Goal: Information Seeking & Learning: Check status

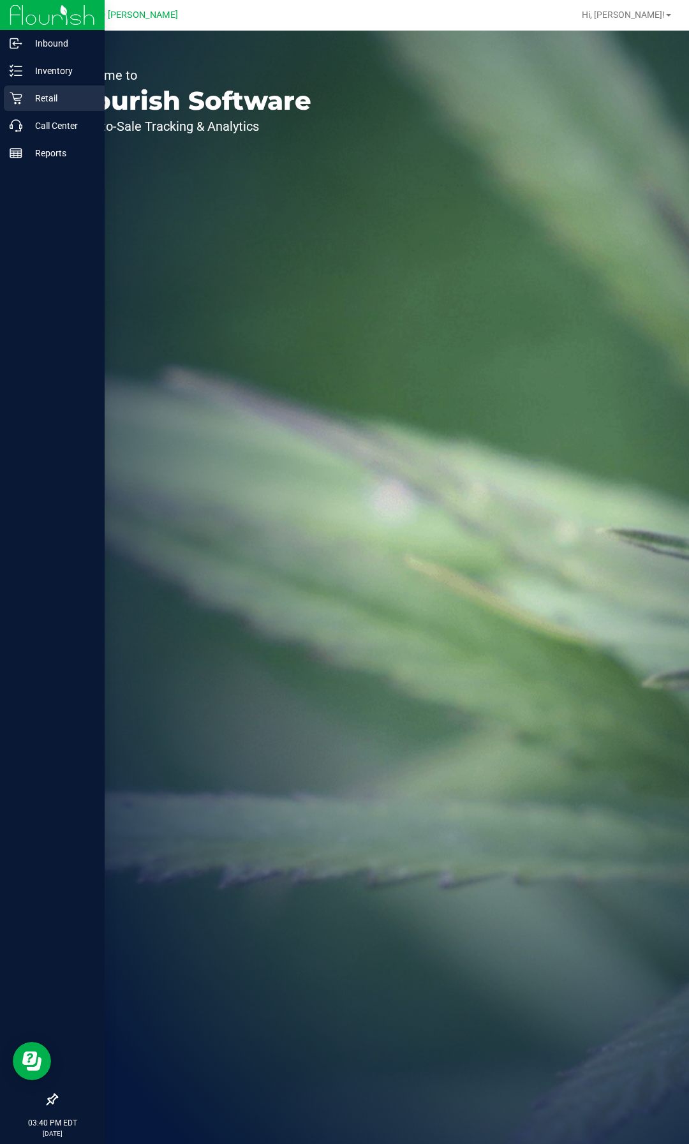
click at [56, 95] on p "Retail" at bounding box center [60, 98] width 77 height 15
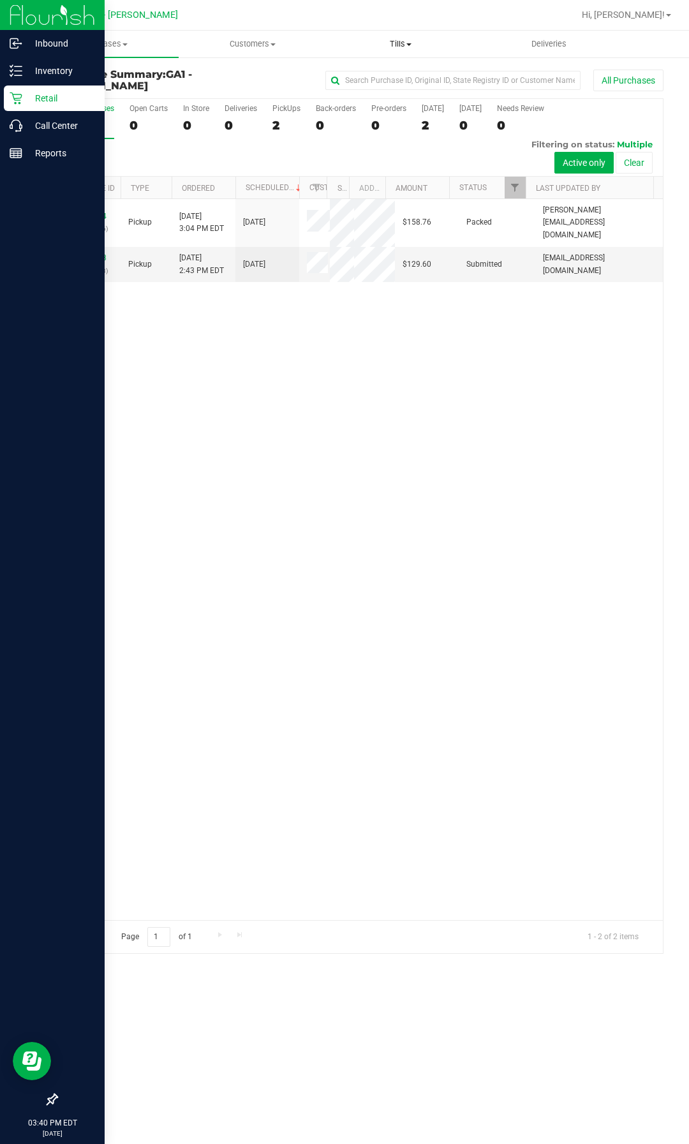
click at [393, 54] on uib-tab-heading "Tills Manage tills Reconcile e-payments" at bounding box center [400, 44] width 147 height 26
click at [365, 81] on span "Manage tills" at bounding box center [370, 76] width 86 height 11
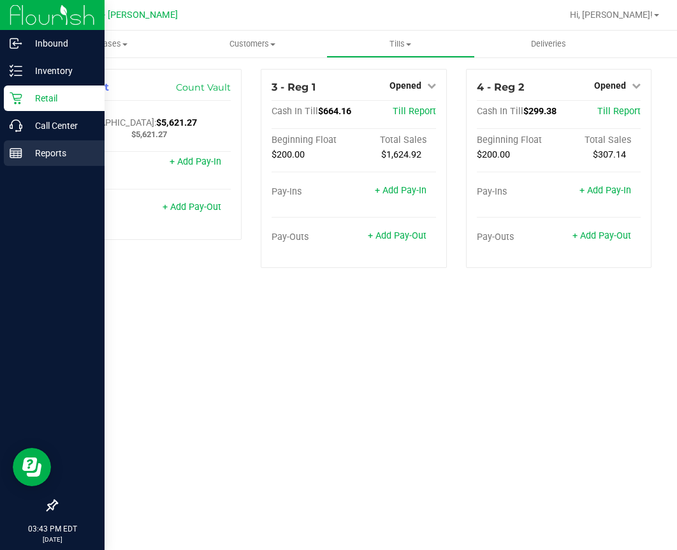
click at [52, 149] on p "Reports" at bounding box center [60, 152] width 77 height 15
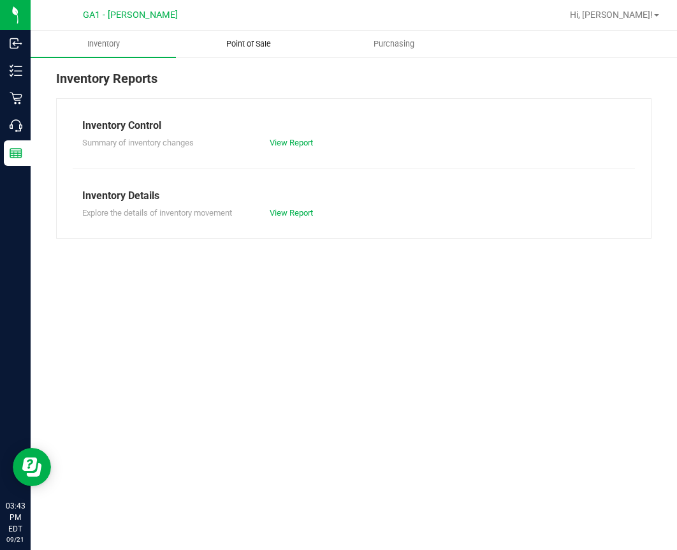
click at [239, 52] on uib-tab-heading "Point of Sale" at bounding box center [249, 44] width 144 height 26
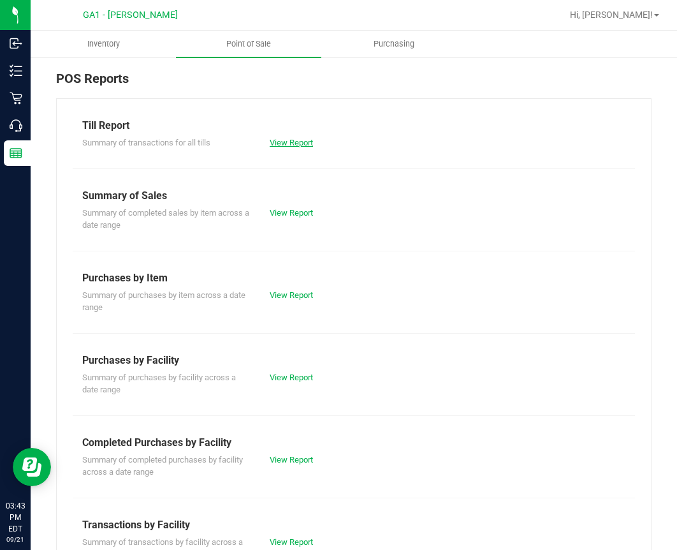
click at [295, 142] on link "View Report" at bounding box center [291, 143] width 43 height 10
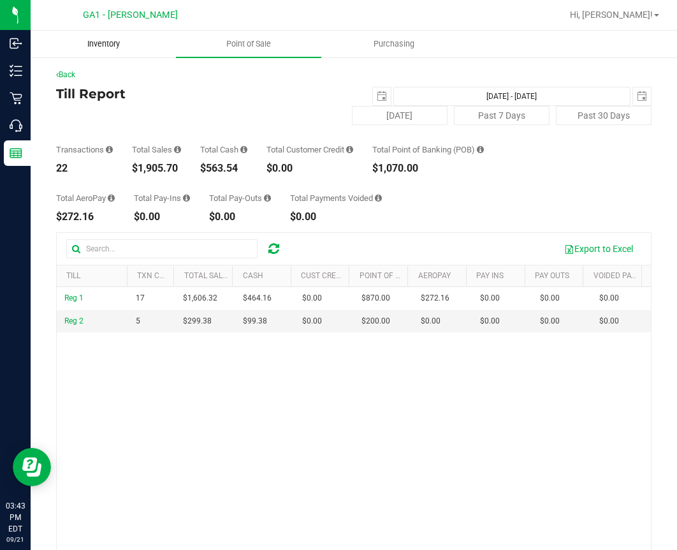
click at [121, 46] on span "Inventory" at bounding box center [103, 43] width 67 height 11
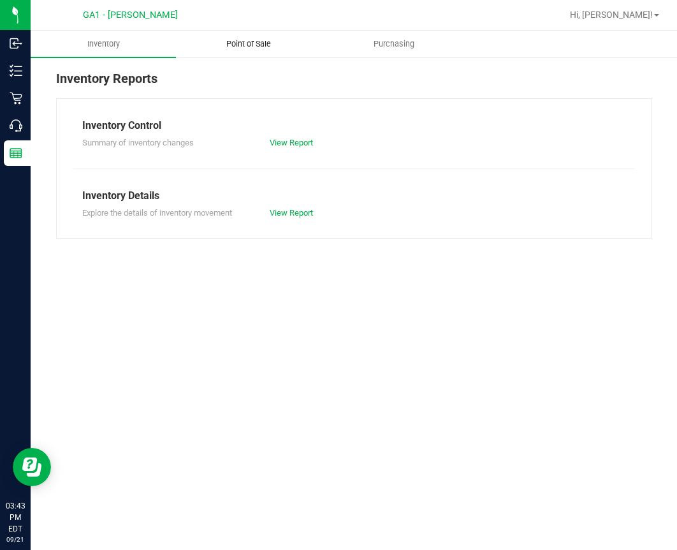
click at [287, 46] on span "Point of Sale" at bounding box center [248, 43] width 79 height 11
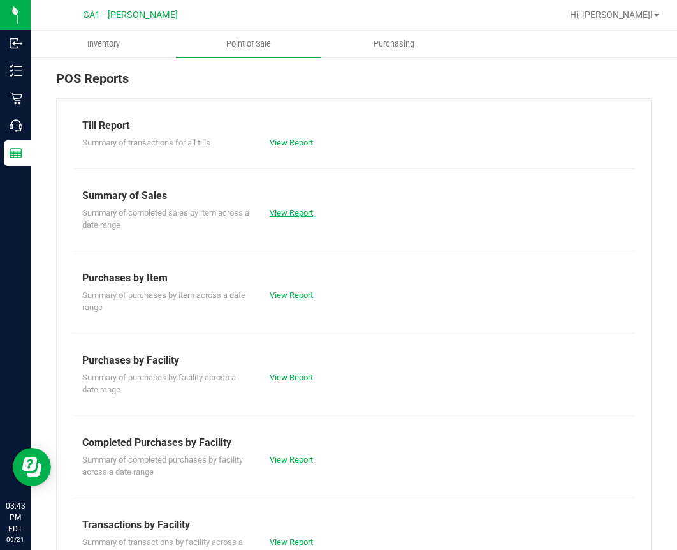
click at [286, 210] on link "View Report" at bounding box center [291, 213] width 43 height 10
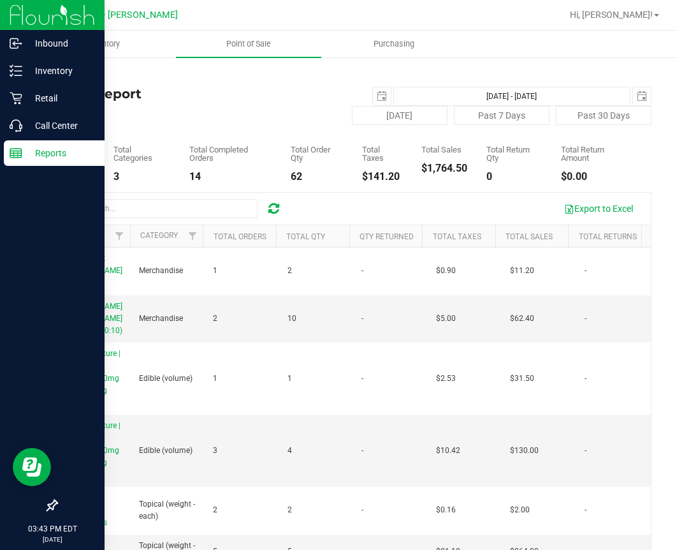
click at [66, 24] on img at bounding box center [52, 15] width 85 height 30
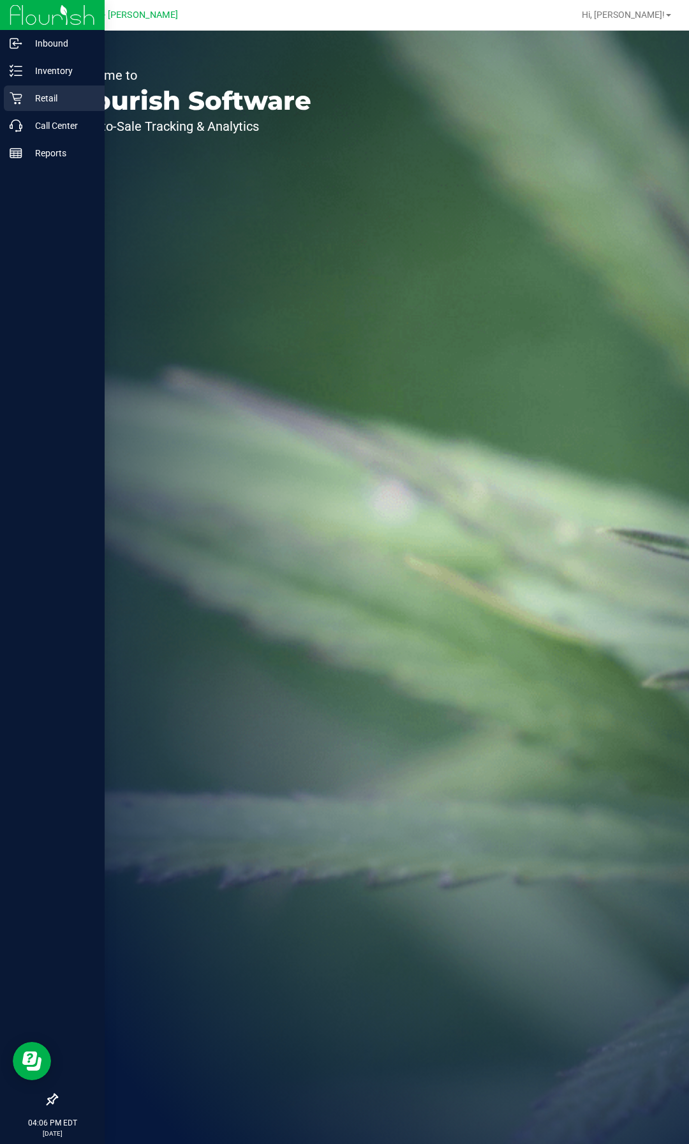
click at [44, 92] on p "Retail" at bounding box center [60, 98] width 77 height 15
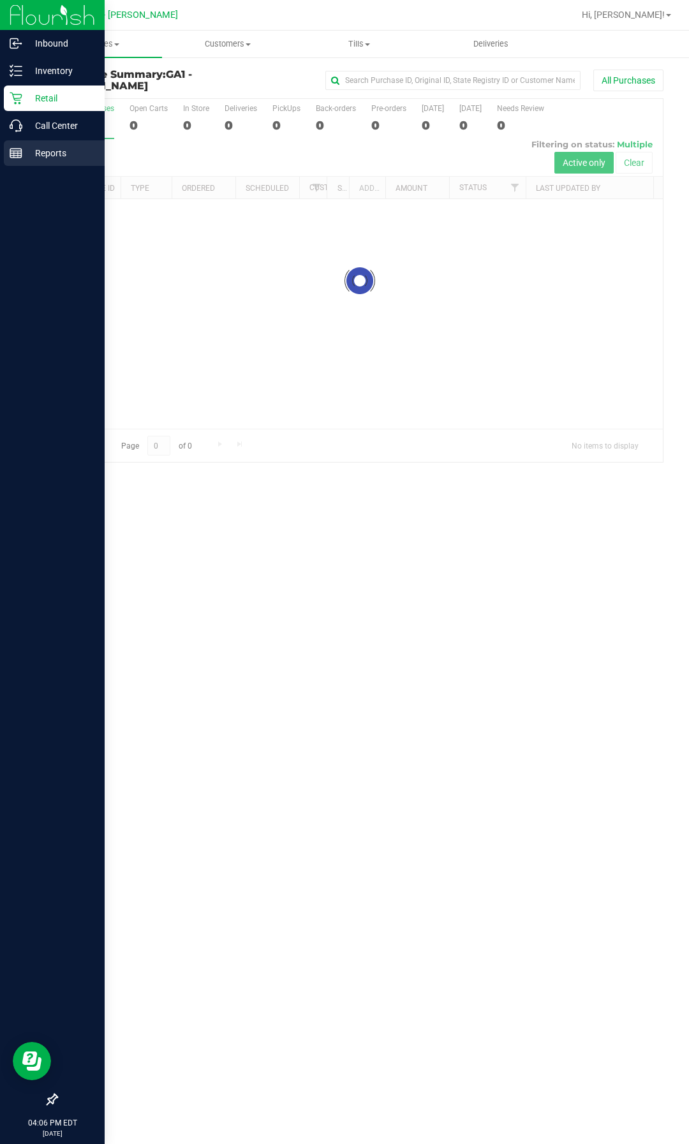
click at [63, 146] on p "Reports" at bounding box center [60, 152] width 77 height 15
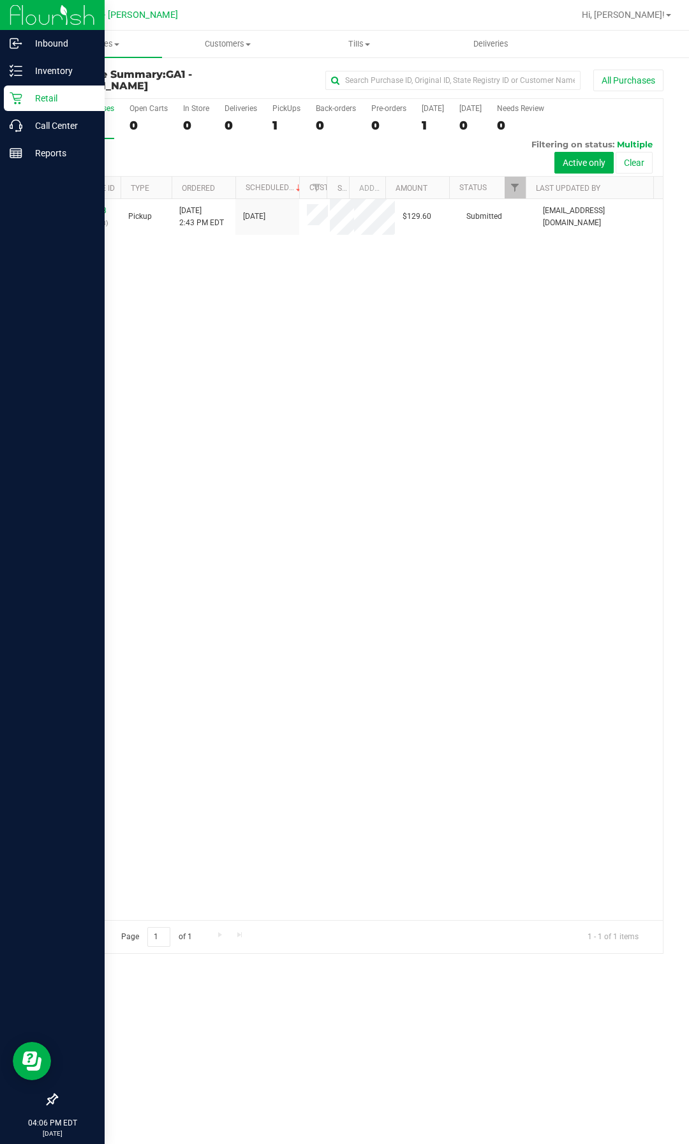
click at [55, 100] on p "Retail" at bounding box center [60, 98] width 77 height 15
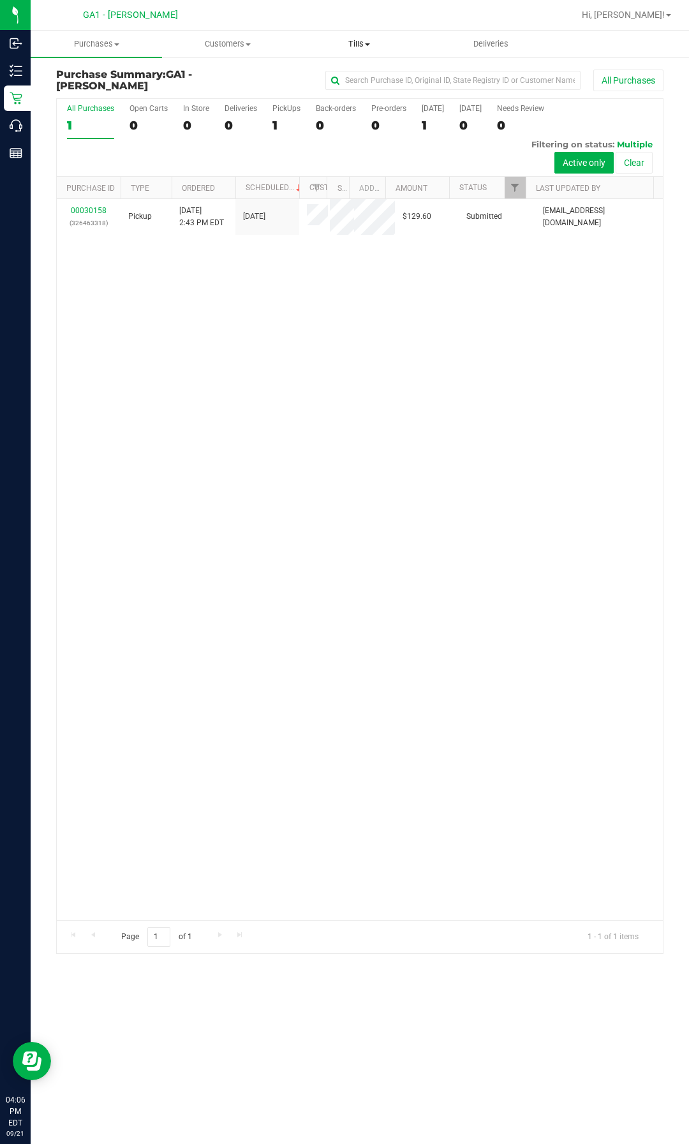
click at [352, 45] on span "Tills" at bounding box center [359, 43] width 130 height 11
click at [344, 73] on span "Manage tills" at bounding box center [336, 76] width 86 height 11
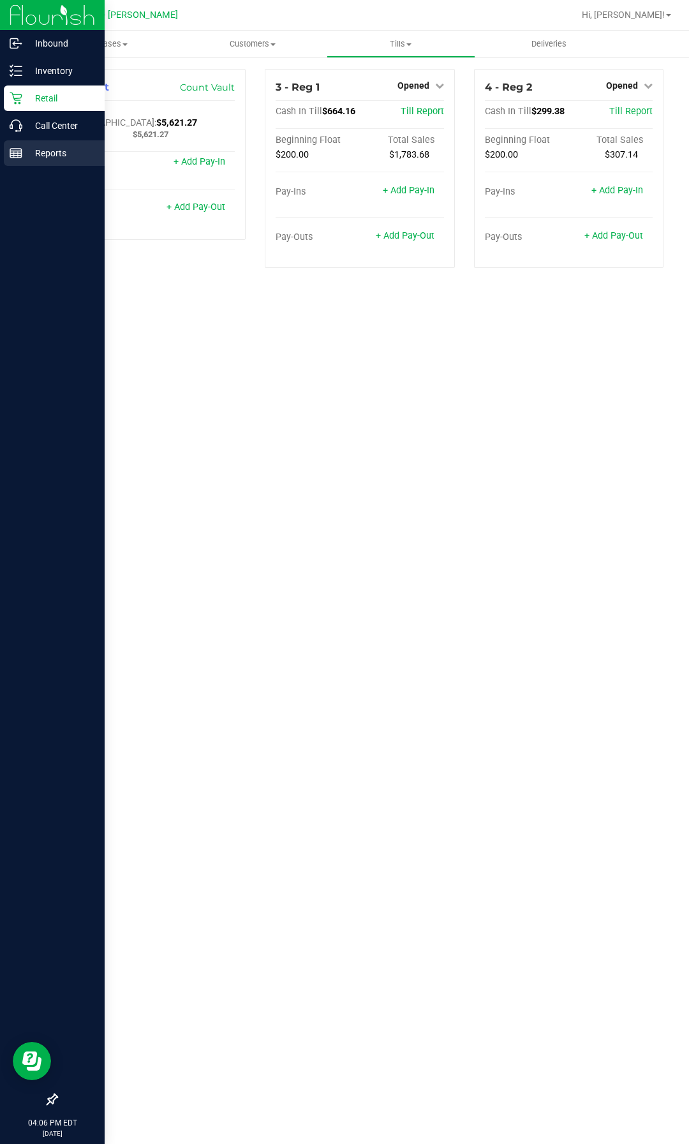
click at [36, 155] on p "Reports" at bounding box center [60, 152] width 77 height 15
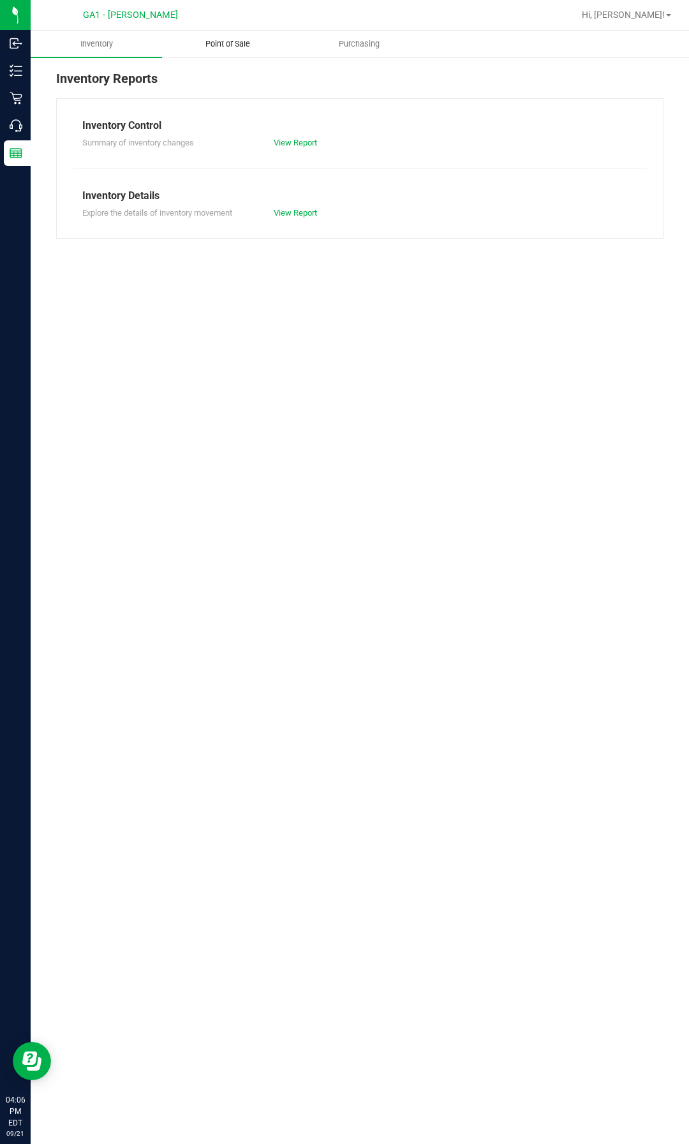
click at [253, 43] on span "Point of Sale" at bounding box center [227, 43] width 79 height 11
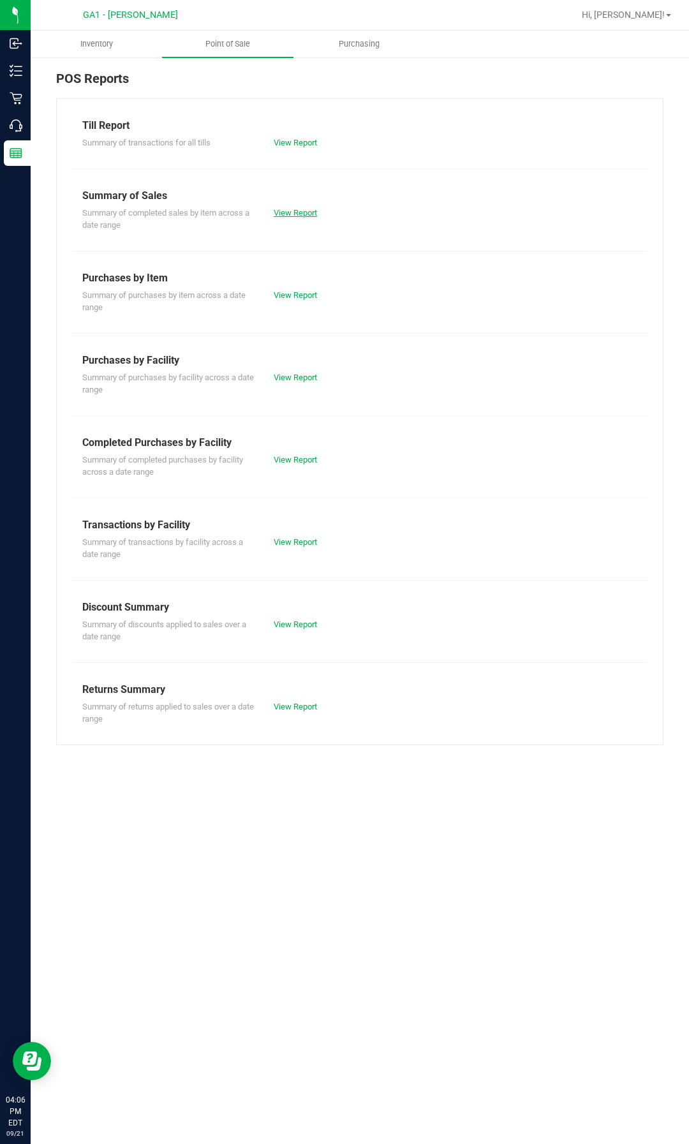
click at [286, 208] on link "View Report" at bounding box center [295, 213] width 43 height 10
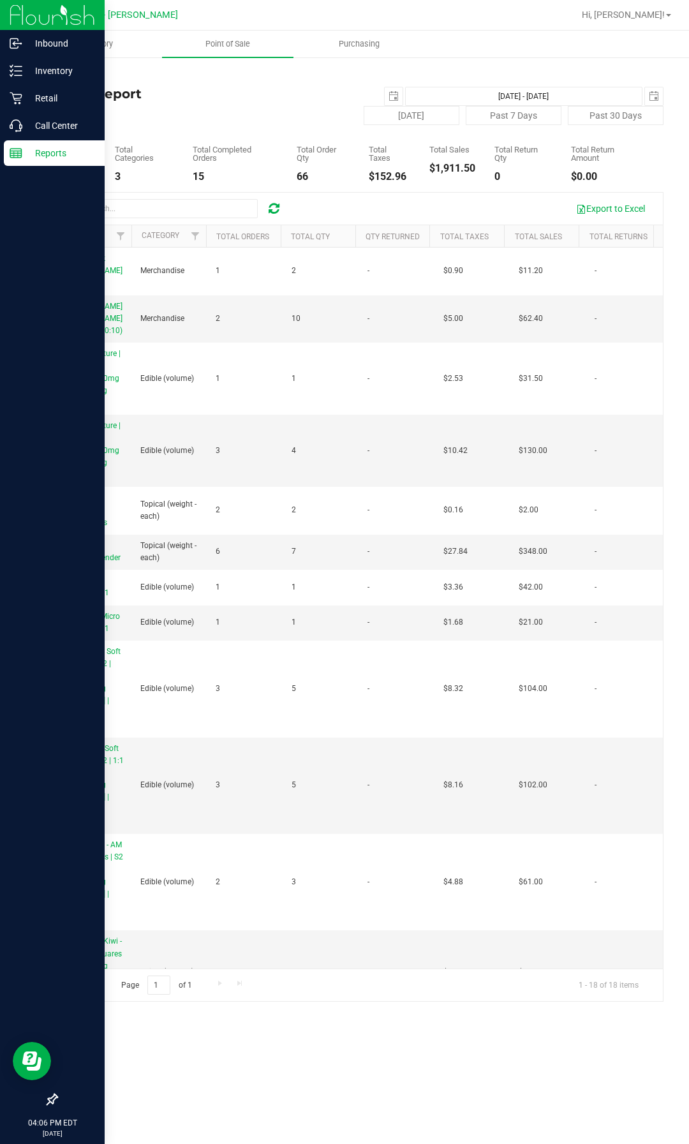
click at [40, 20] on img at bounding box center [52, 15] width 85 height 30
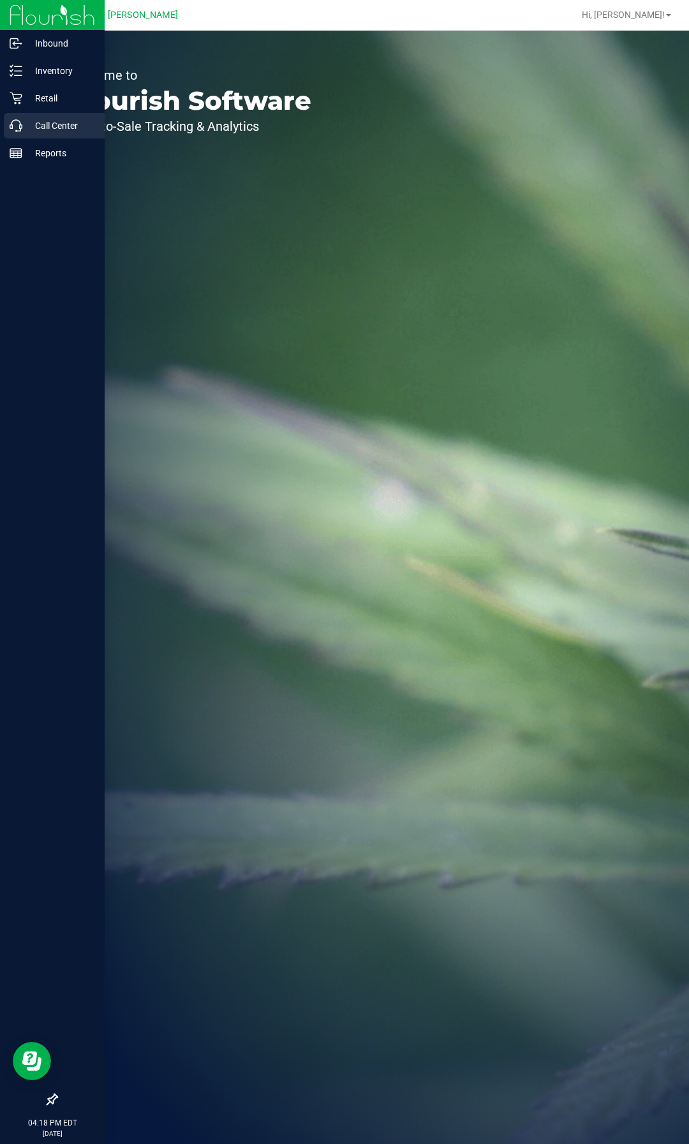
click at [22, 121] on icon at bounding box center [16, 125] width 13 height 13
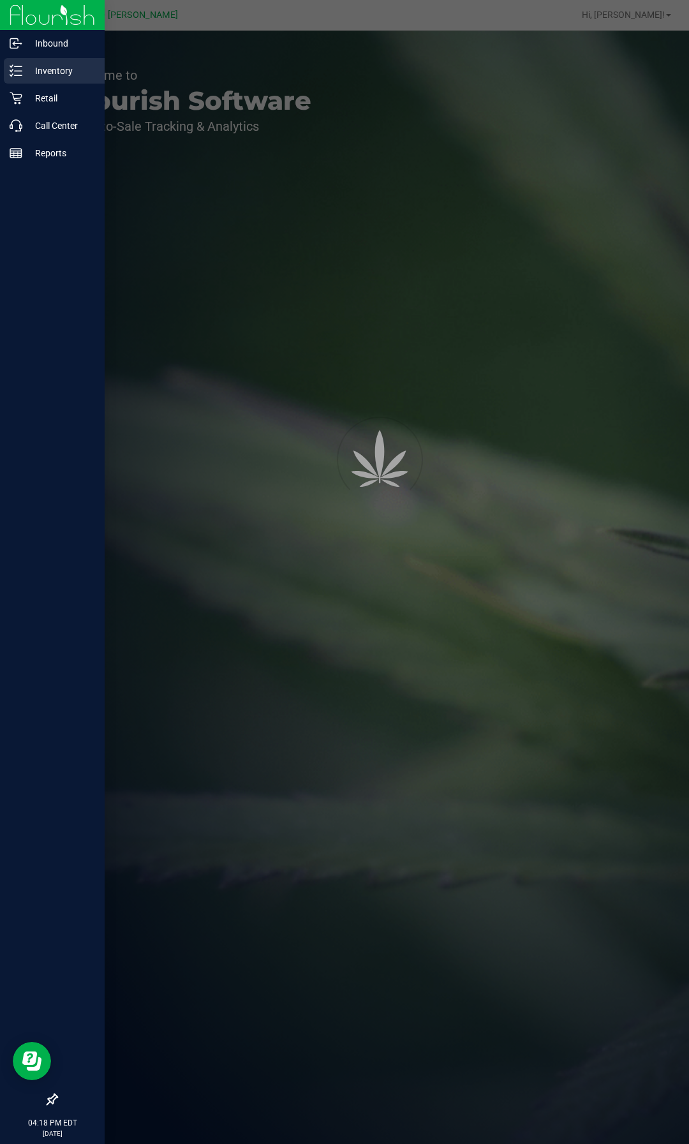
click at [48, 84] on link "Inventory" at bounding box center [52, 71] width 105 height 27
click at [48, 94] on p "Retail" at bounding box center [60, 98] width 77 height 15
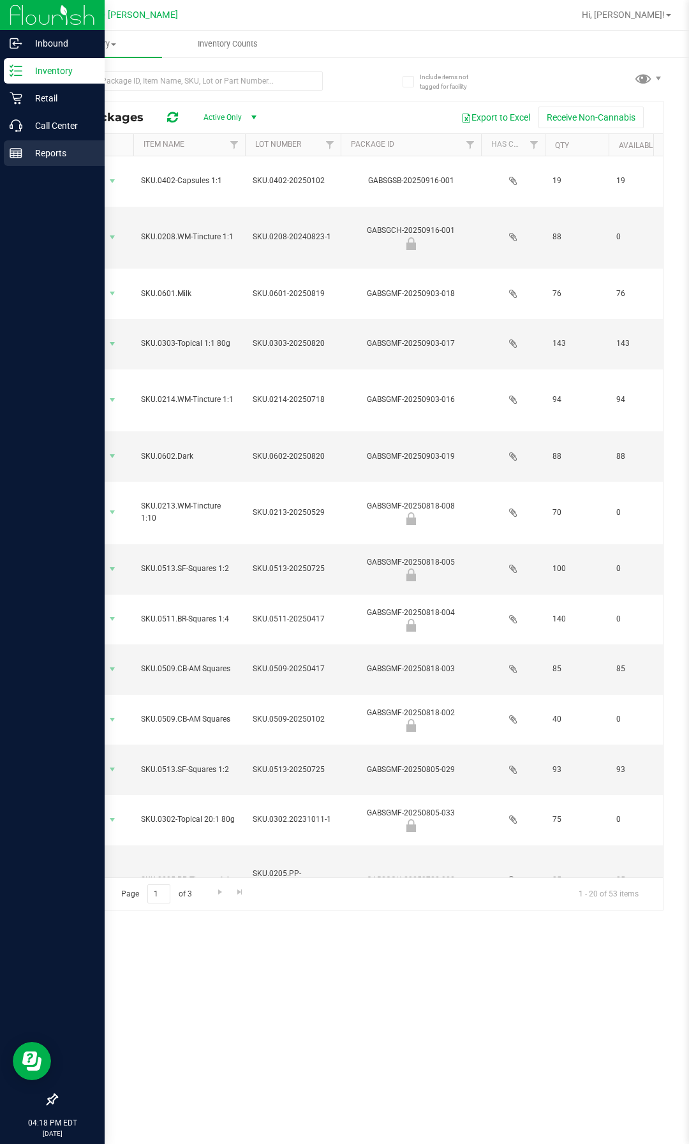
click at [48, 153] on p "Reports" at bounding box center [60, 152] width 77 height 15
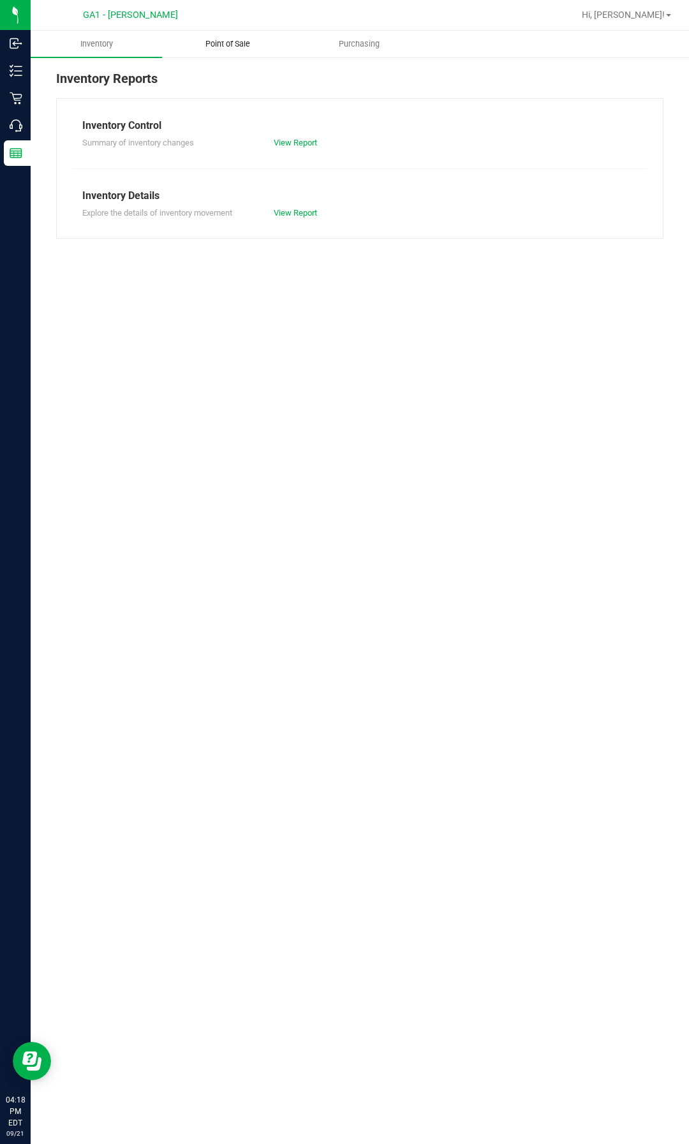
click at [238, 41] on span "Point of Sale" at bounding box center [227, 43] width 79 height 11
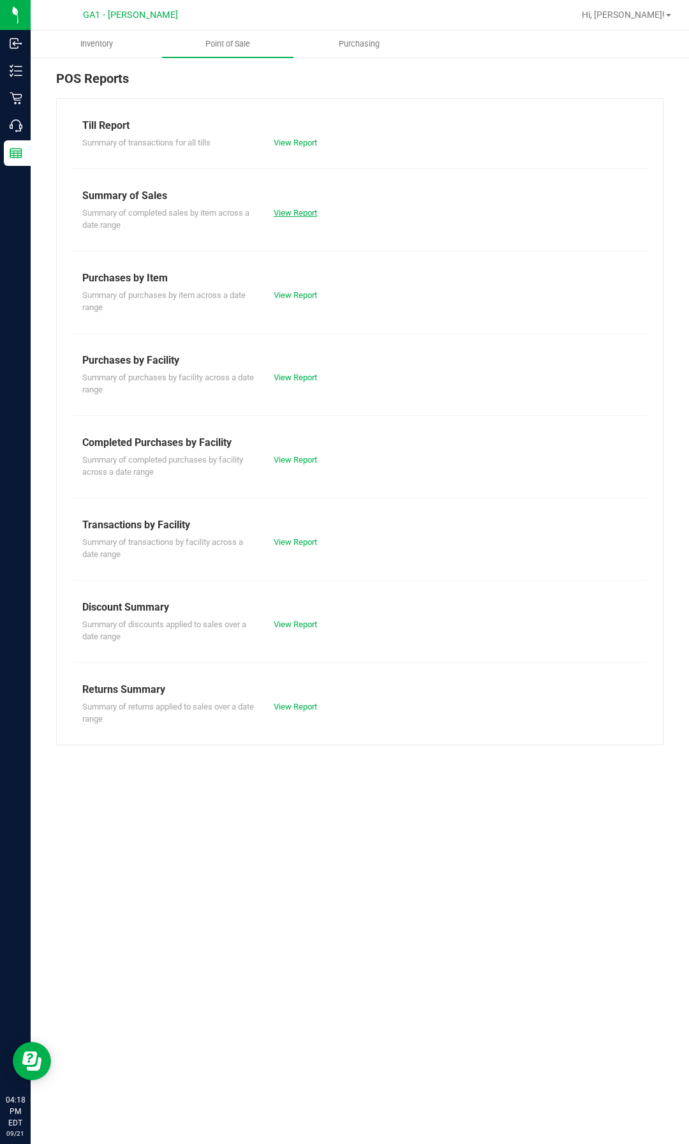
click at [304, 209] on link "View Report" at bounding box center [295, 213] width 43 height 10
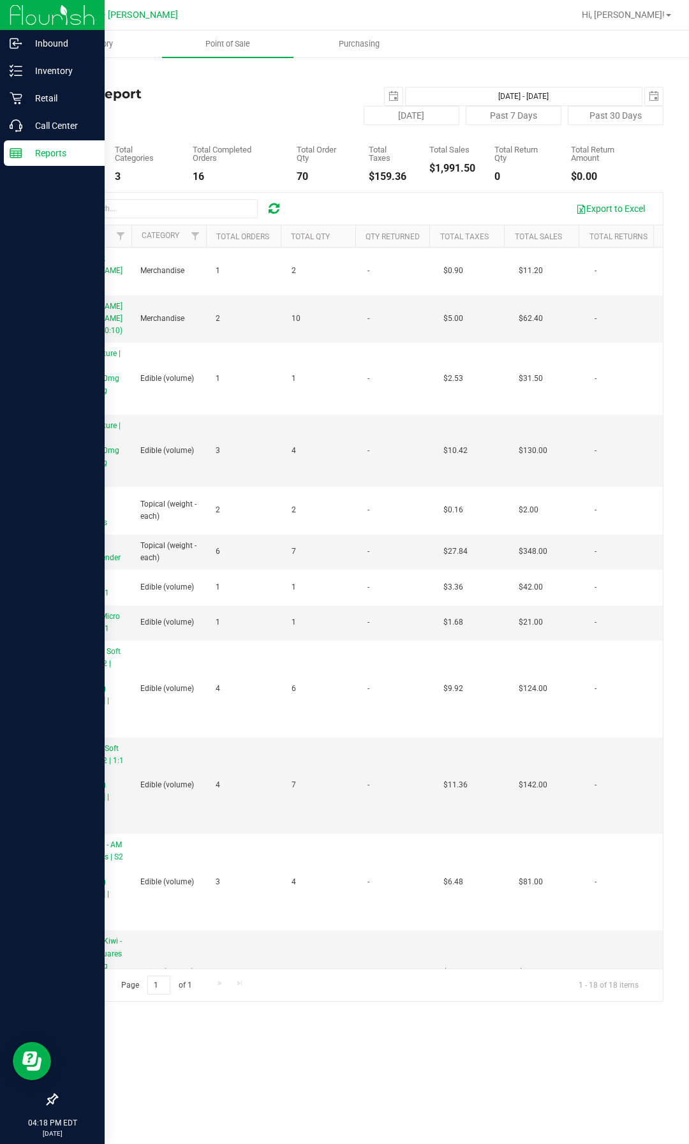
click at [68, 13] on img at bounding box center [52, 15] width 85 height 30
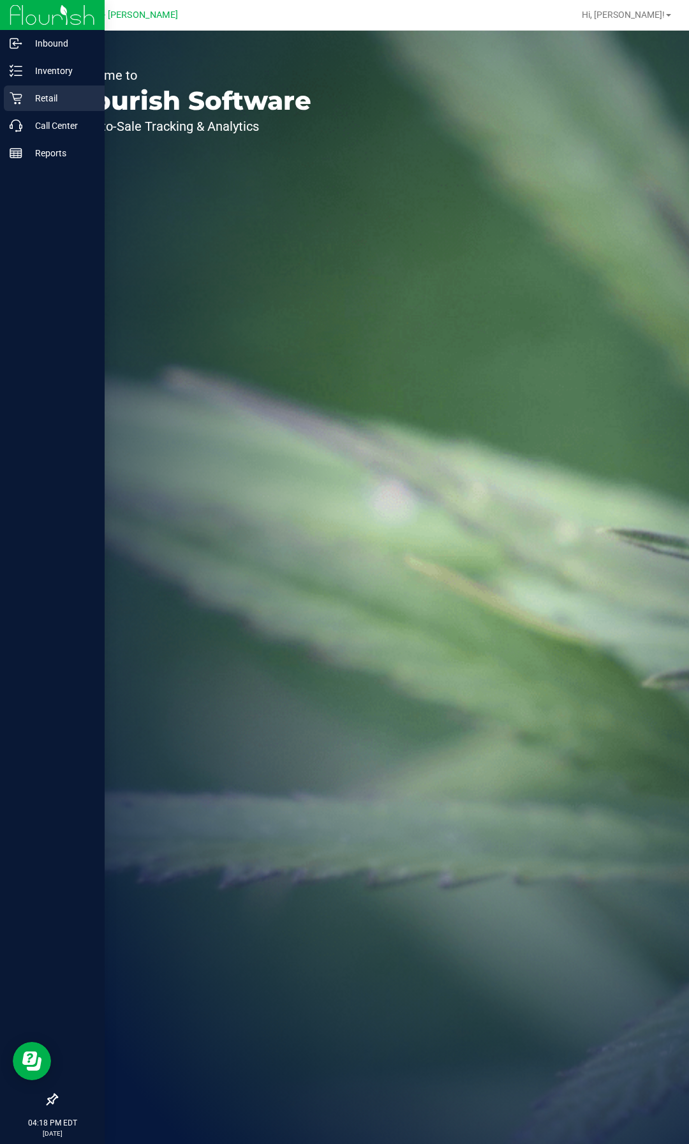
click at [18, 98] on icon at bounding box center [16, 98] width 13 height 13
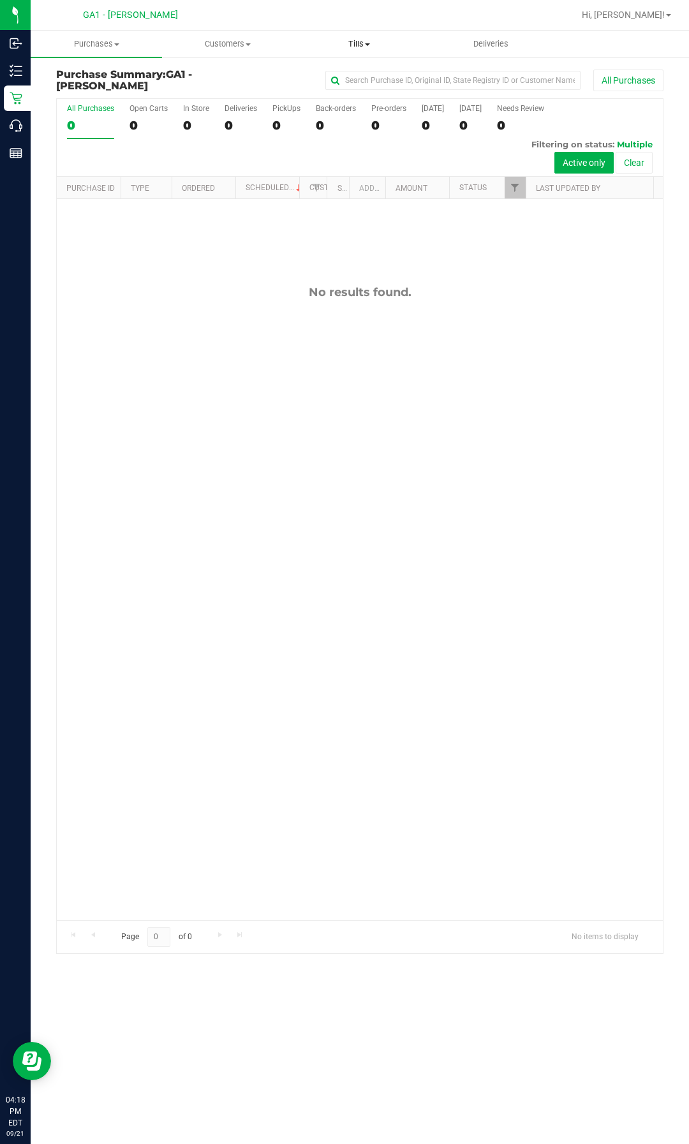
click at [356, 41] on span "Tills" at bounding box center [359, 43] width 130 height 11
click at [332, 75] on span "Manage tills" at bounding box center [336, 76] width 86 height 11
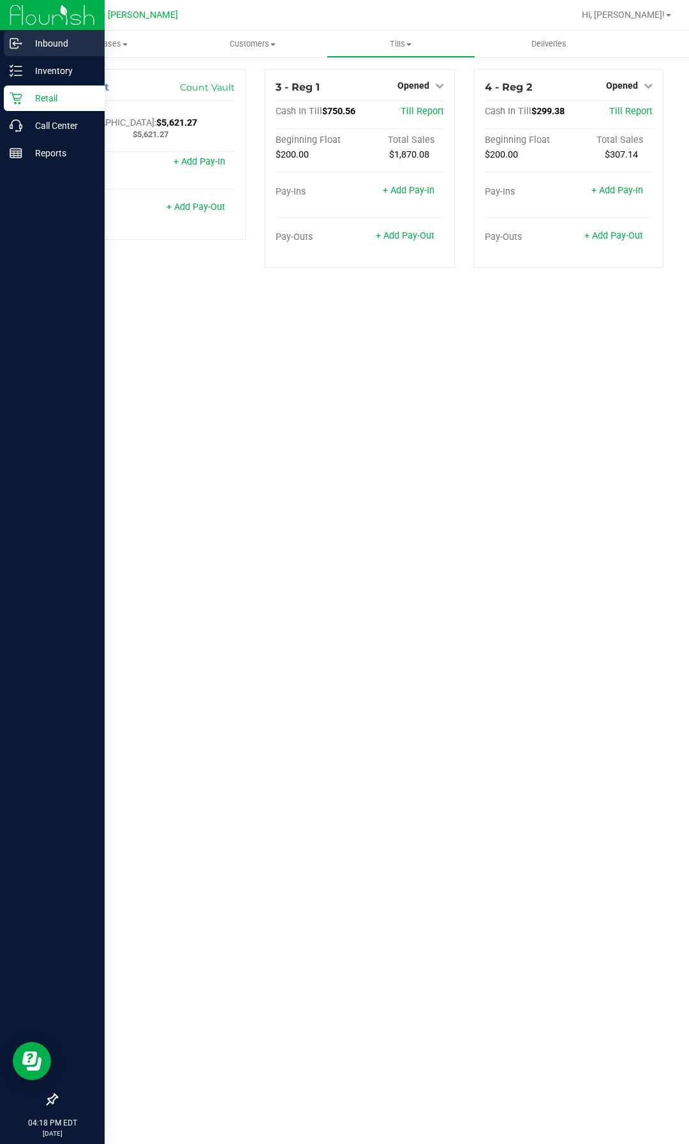
click at [60, 40] on p "Inbound" at bounding box center [60, 43] width 77 height 15
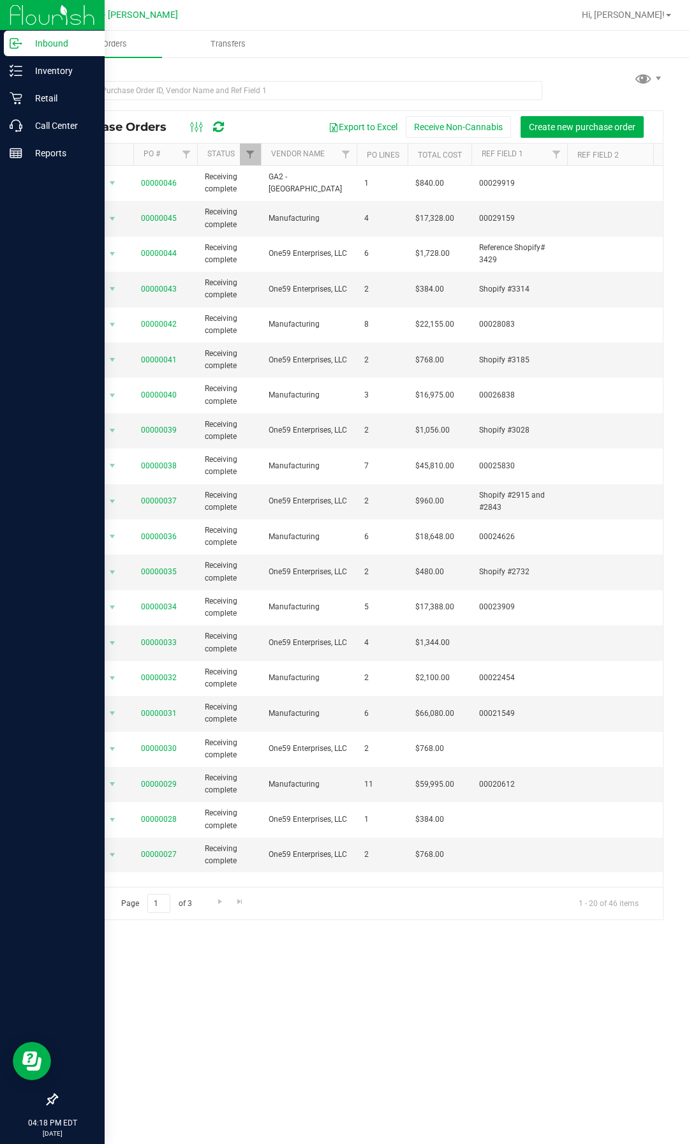
click at [25, 18] on img at bounding box center [52, 15] width 85 height 30
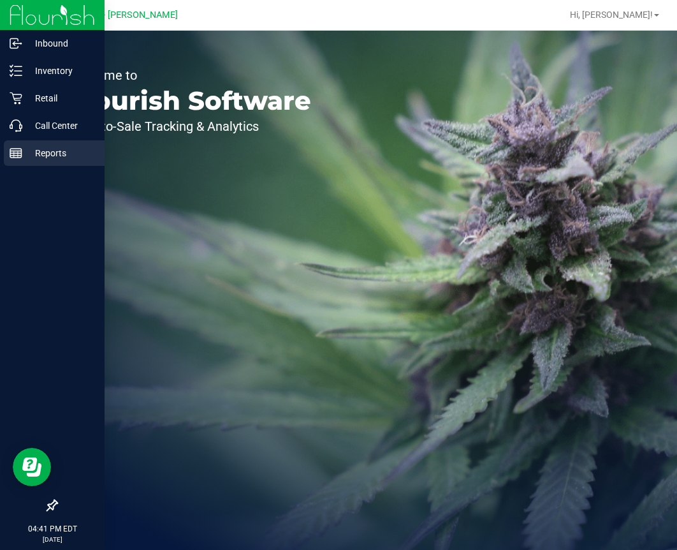
click at [40, 144] on div "Reports" at bounding box center [54, 153] width 101 height 26
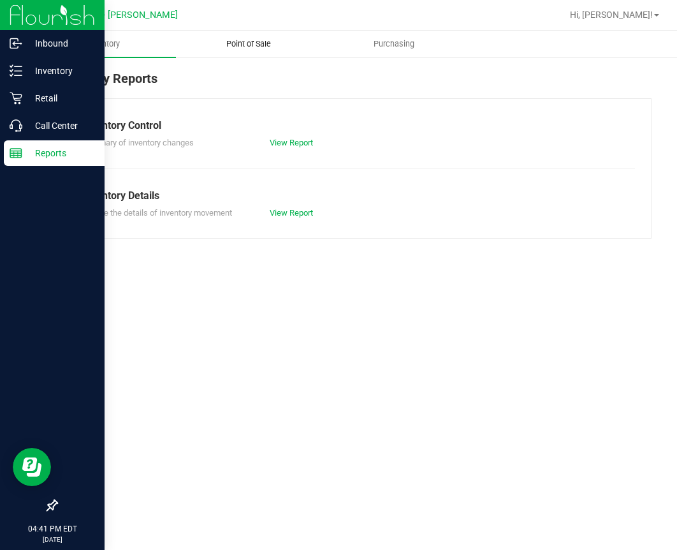
click at [249, 43] on span "Point of Sale" at bounding box center [248, 43] width 79 height 11
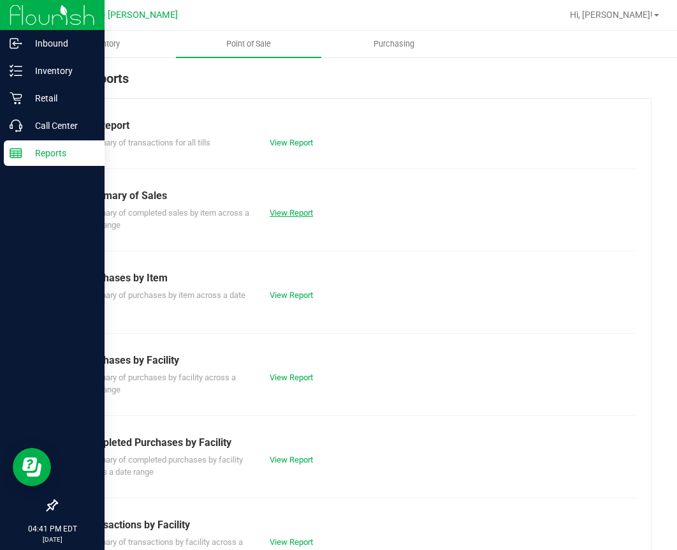
click at [286, 215] on link "View Report" at bounding box center [291, 213] width 43 height 10
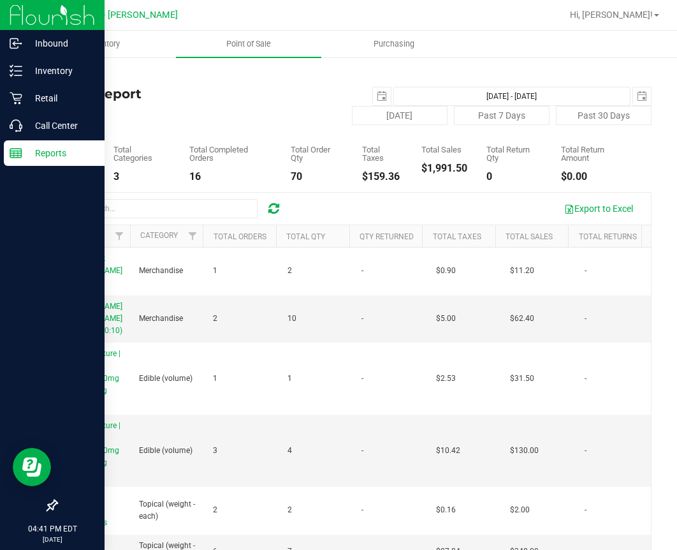
drag, startPoint x: 31, startPoint y: 24, endPoint x: 42, endPoint y: 22, distance: 11.0
click at [31, 24] on img at bounding box center [52, 15] width 85 height 30
